Goal: Task Accomplishment & Management: Complete application form

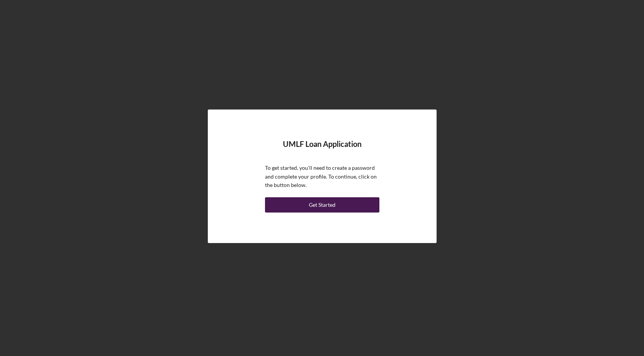
click at [321, 207] on div "Get Started" at bounding box center [322, 204] width 27 height 15
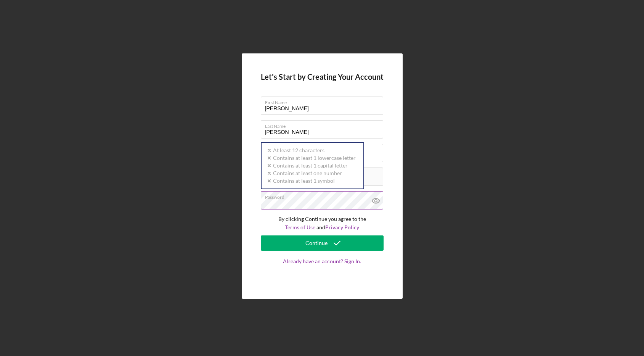
click at [261, 191] on div at bounding box center [261, 191] width 0 height 0
click at [432, 246] on div "Let's Start by Creating Your Account First Name [PERSON_NAME] Last Name [PERSON…" at bounding box center [322, 176] width 636 height 352
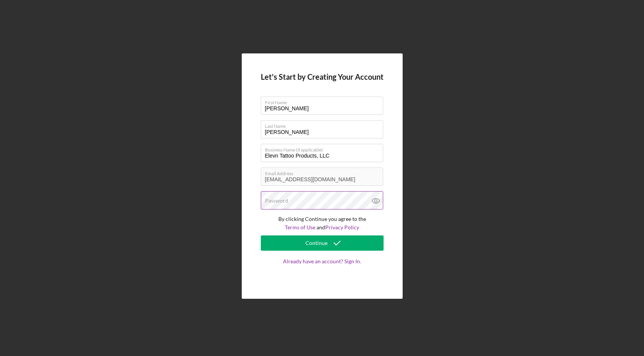
click at [261, 191] on div at bounding box center [261, 191] width 0 height 0
click at [274, 203] on label "Password" at bounding box center [276, 201] width 23 height 6
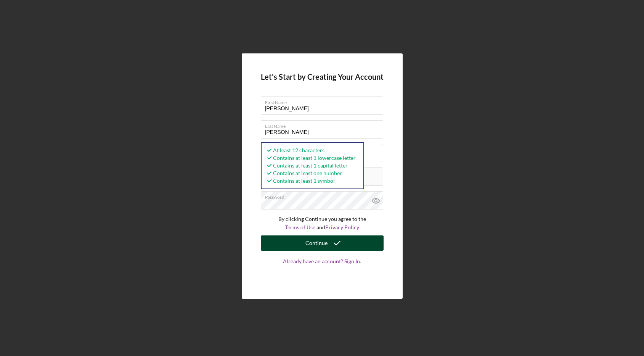
click at [314, 244] on div "Continue" at bounding box center [316, 242] width 22 height 15
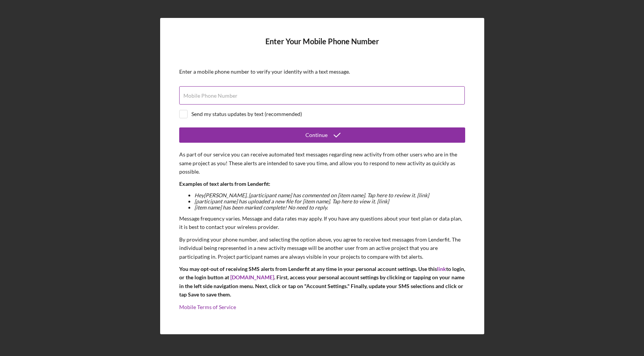
click at [209, 98] on label "Mobile Phone Number" at bounding box center [210, 96] width 54 height 6
click at [209, 98] on input "Mobile Phone Number" at bounding box center [322, 95] width 286 height 18
type input "[PHONE_NUMBER]"
click at [185, 111] on input "checkbox" at bounding box center [184, 114] width 8 height 8
checkbox input "true"
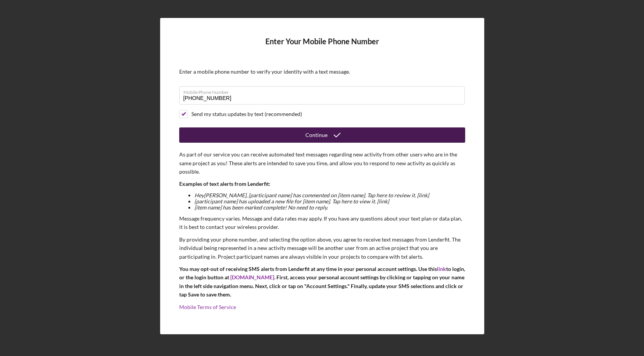
click at [321, 136] on div "Continue" at bounding box center [316, 134] width 22 height 15
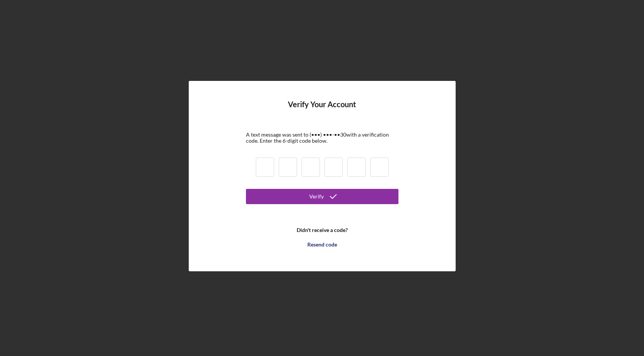
click at [268, 172] on input at bounding box center [265, 166] width 18 height 19
type input "4"
type input "6"
type input "1"
type input "0"
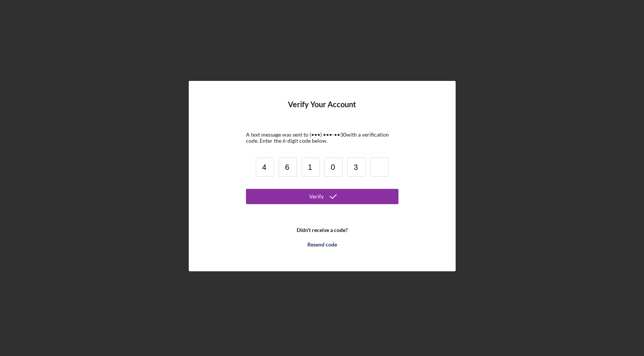
type input "3"
type input "9"
click at [322, 192] on div "Verify" at bounding box center [316, 196] width 14 height 15
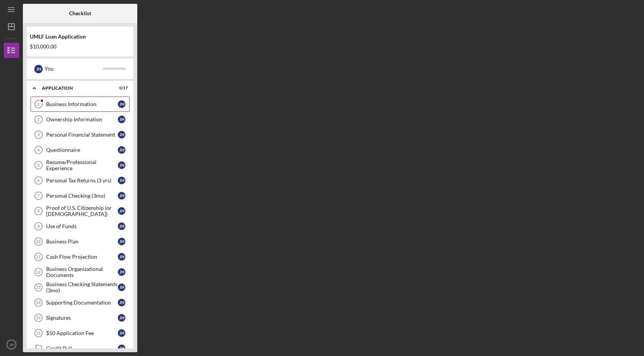
click at [74, 106] on div "Business Information" at bounding box center [82, 104] width 72 height 6
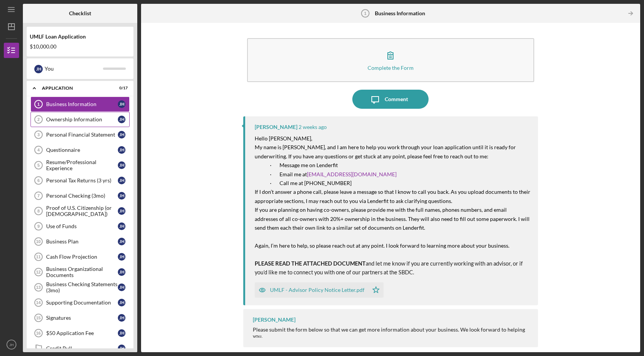
click at [71, 123] on link "Ownership Information 2 Ownership Information [PERSON_NAME]" at bounding box center [80, 119] width 99 height 15
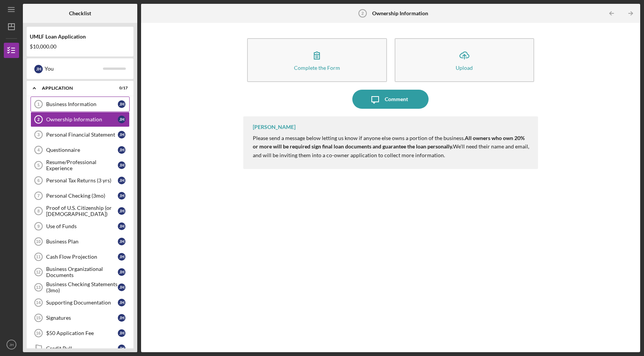
click at [71, 103] on div "Business Information" at bounding box center [82, 104] width 72 height 6
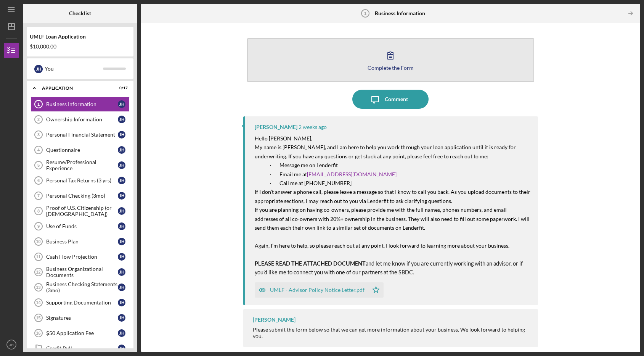
click at [381, 66] on div "Complete the Form" at bounding box center [391, 68] width 46 height 6
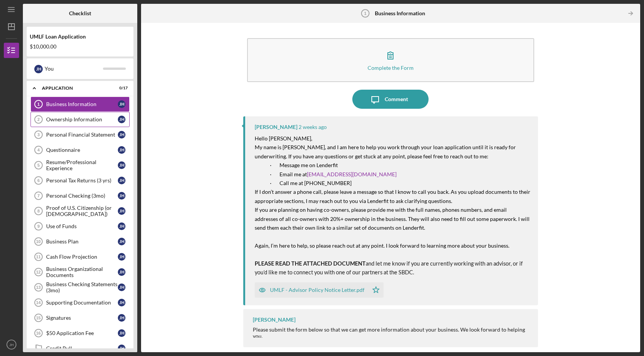
click at [70, 119] on div "Ownership Information" at bounding box center [82, 119] width 72 height 6
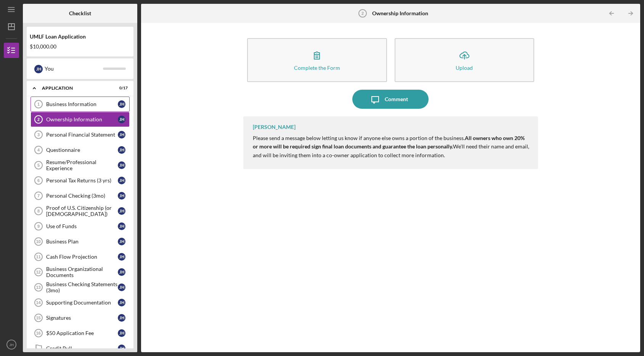
click at [64, 106] on div "Business Information" at bounding box center [82, 104] width 72 height 6
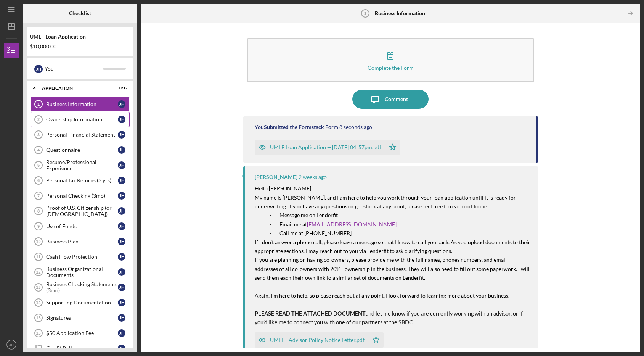
click at [74, 120] on div "Ownership Information" at bounding box center [82, 119] width 72 height 6
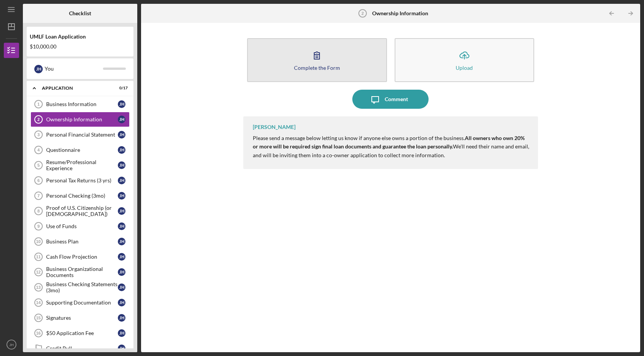
click at [323, 62] on icon "button" at bounding box center [316, 55] width 19 height 19
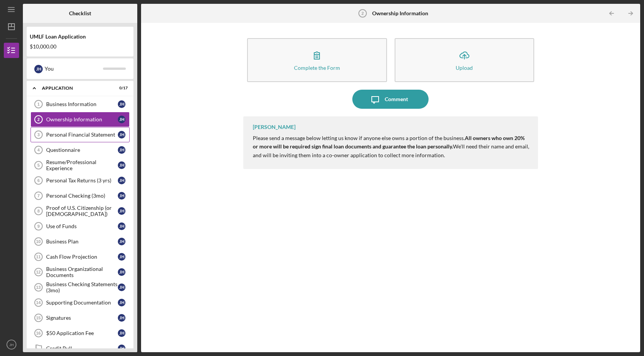
click at [68, 133] on div "Personal Financial Statement" at bounding box center [82, 135] width 72 height 6
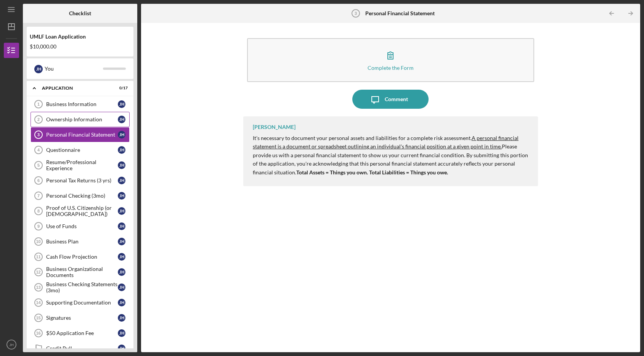
click at [67, 120] on div "Ownership Information" at bounding box center [82, 119] width 72 height 6
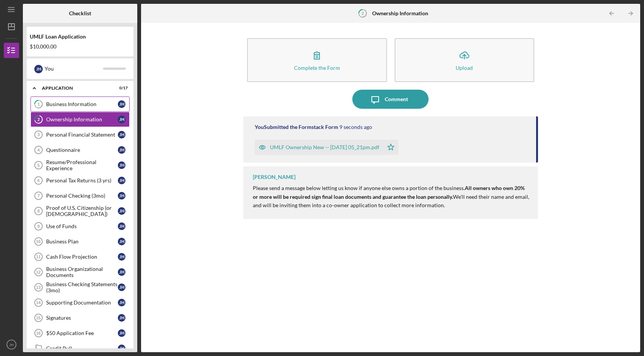
click at [64, 106] on div "Business Information" at bounding box center [82, 104] width 72 height 6
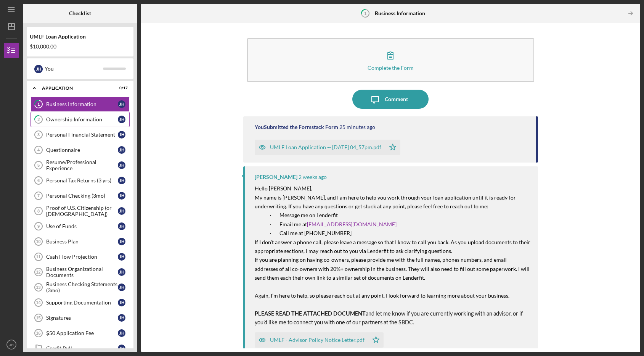
click at [65, 121] on div "Ownership Information" at bounding box center [82, 119] width 72 height 6
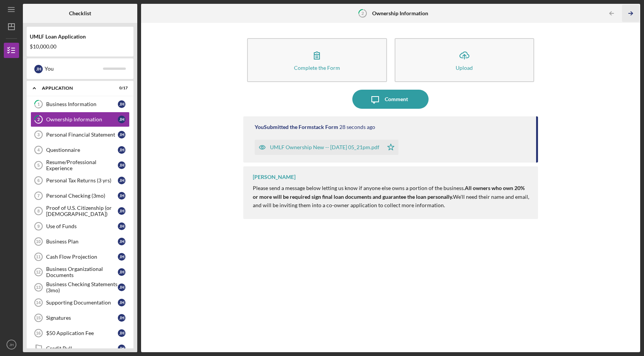
click at [629, 13] on line "button" at bounding box center [631, 13] width 4 height 0
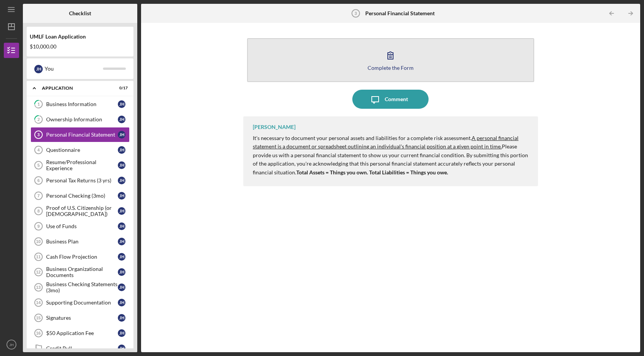
click at [389, 61] on icon "button" at bounding box center [390, 55] width 19 height 19
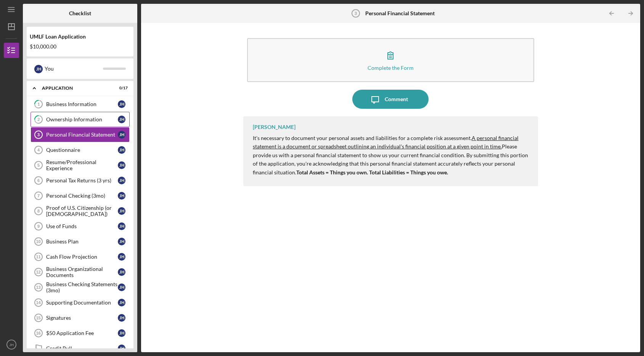
click at [61, 119] on div "Ownership Information" at bounding box center [82, 119] width 72 height 6
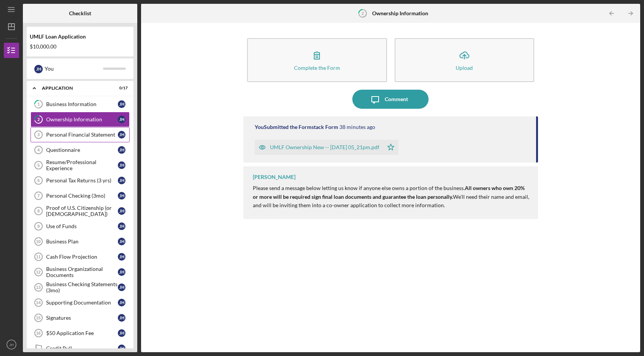
click at [61, 134] on div "Personal Financial Statement" at bounding box center [82, 135] width 72 height 6
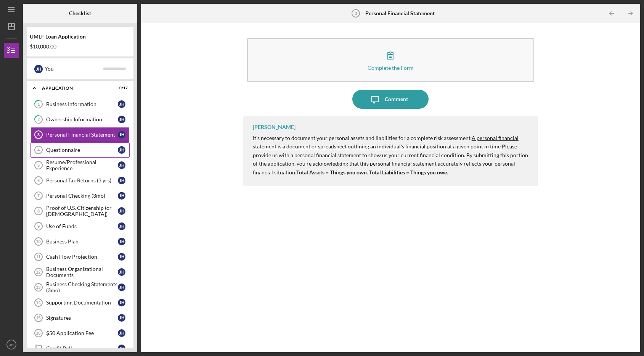
click at [60, 148] on div "Questionnaire" at bounding box center [82, 150] width 72 height 6
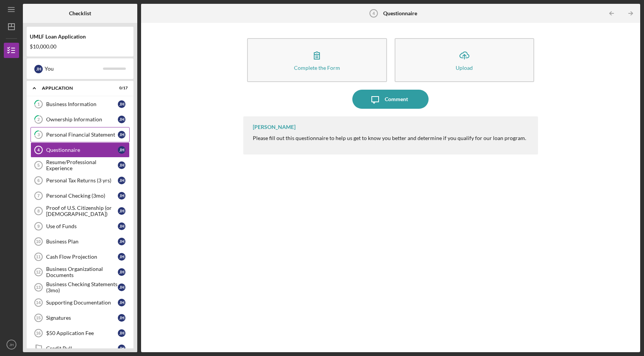
click at [60, 135] on div "Personal Financial Statement" at bounding box center [82, 135] width 72 height 6
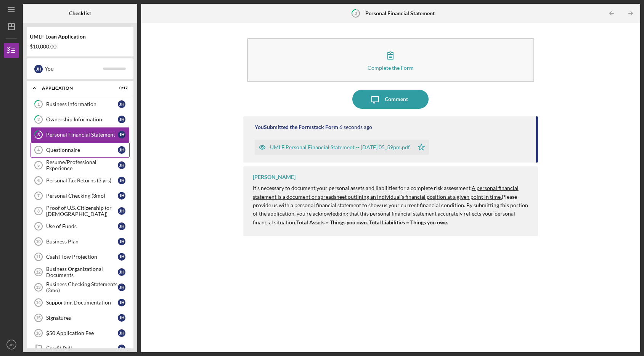
click at [56, 149] on div "Questionnaire" at bounding box center [82, 150] width 72 height 6
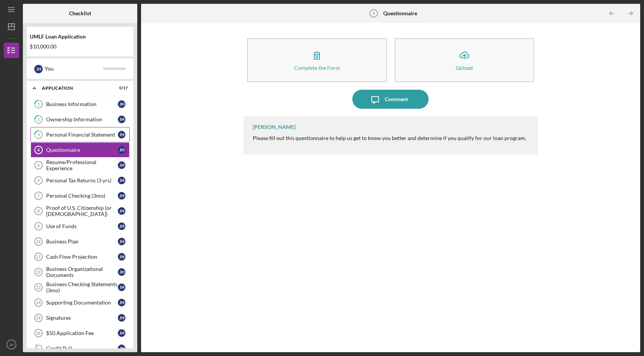
click at [72, 133] on div "Personal Financial Statement" at bounding box center [82, 135] width 72 height 6
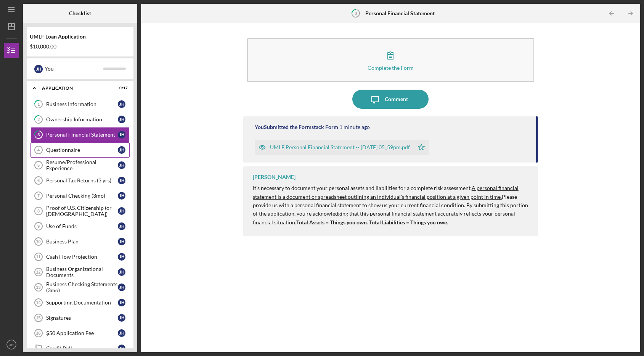
click at [67, 152] on div "Questionnaire" at bounding box center [82, 150] width 72 height 6
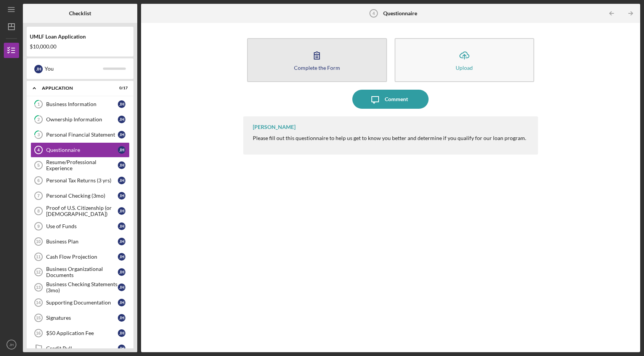
click at [308, 53] on icon "button" at bounding box center [316, 55] width 19 height 19
